Goal: Task Accomplishment & Management: Use online tool/utility

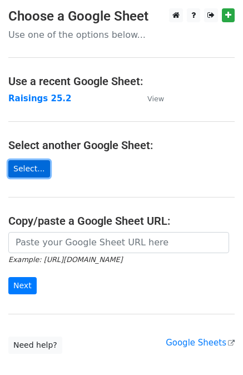
click at [16, 174] on link "Select..." at bounding box center [29, 168] width 42 height 17
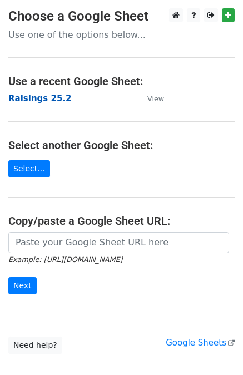
click at [19, 95] on strong "Raisings 25.2" at bounding box center [39, 99] width 63 height 10
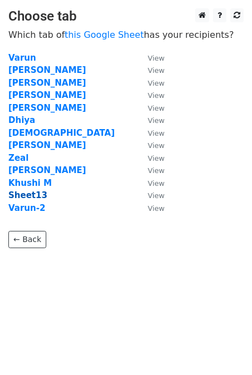
click at [28, 196] on strong "Sheet13" at bounding box center [27, 196] width 39 height 10
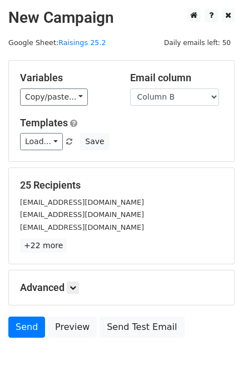
scroll to position [56, 0]
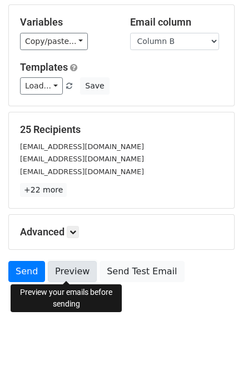
click at [72, 280] on link "Preview" at bounding box center [72, 271] width 49 height 21
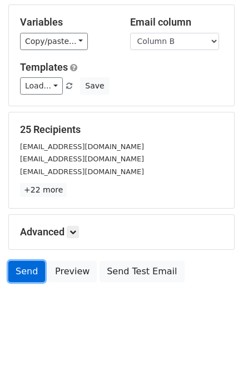
click at [22, 270] on link "Send" at bounding box center [26, 271] width 37 height 21
click at [16, 274] on link "Send" at bounding box center [26, 271] width 37 height 21
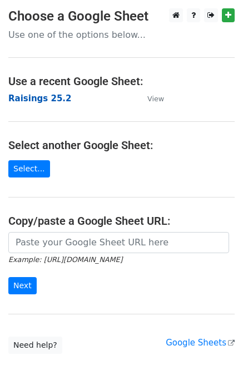
click at [36, 94] on strong "Raisings 25.2" at bounding box center [39, 99] width 63 height 10
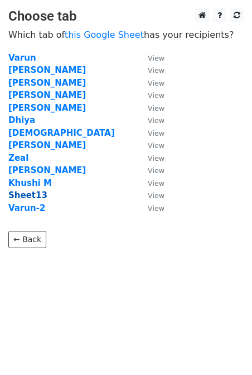
click at [27, 192] on strong "Sheet13" at bounding box center [27, 196] width 39 height 10
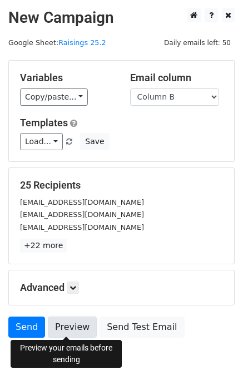
click at [78, 323] on link "Preview" at bounding box center [72, 327] width 49 height 21
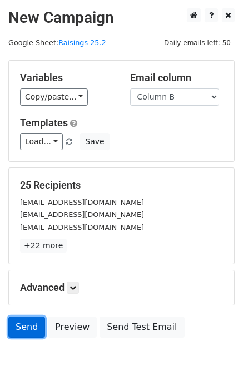
click at [20, 320] on link "Send" at bounding box center [26, 327] width 37 height 21
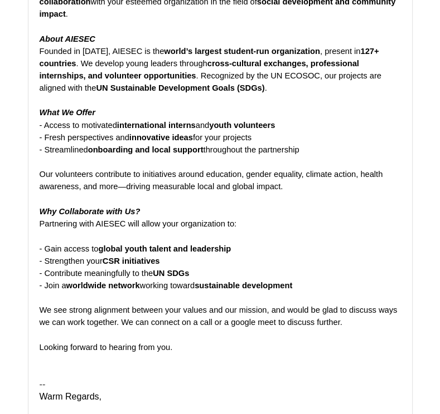
scroll to position [247, 0]
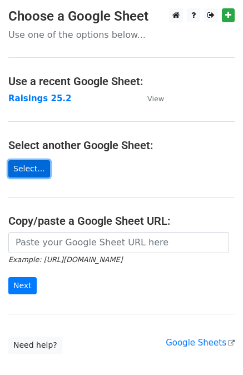
click at [36, 169] on link "Select..." at bounding box center [29, 168] width 42 height 17
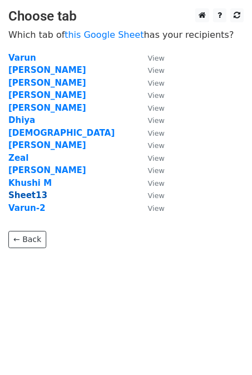
click at [31, 197] on strong "Sheet13" at bounding box center [27, 196] width 39 height 10
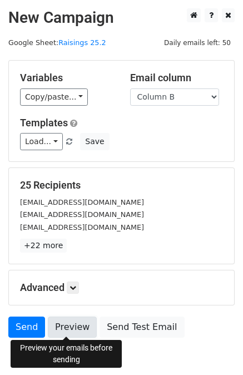
click at [65, 330] on link "Preview" at bounding box center [72, 327] width 49 height 21
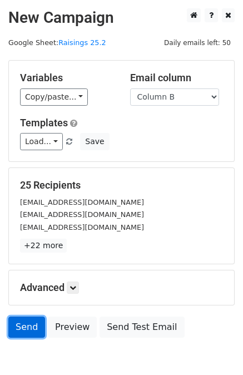
click at [25, 327] on link "Send" at bounding box center [26, 327] width 37 height 21
click at [31, 329] on link "Send" at bounding box center [26, 327] width 37 height 21
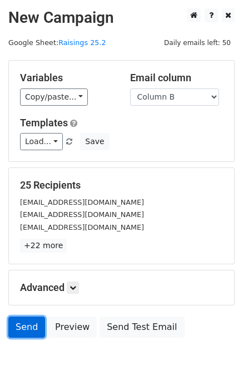
click at [31, 329] on link "Send" at bounding box center [26, 327] width 37 height 21
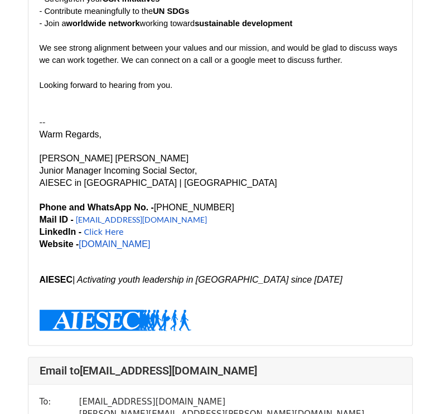
scroll to position [529, 0]
